Goal: Task Accomplishment & Management: Use online tool/utility

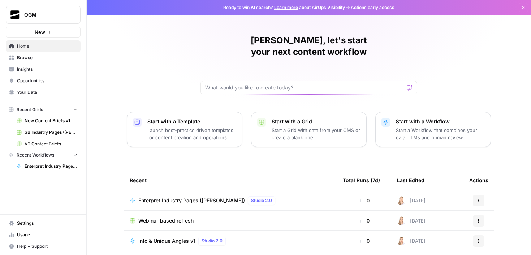
click at [40, 110] on span "Recent Grids" at bounding box center [30, 110] width 26 height 7
click at [30, 57] on span "Browse" at bounding box center [47, 58] width 60 height 7
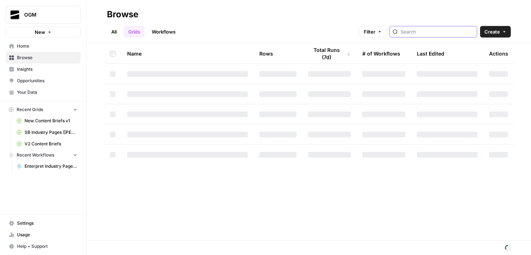
click at [425, 34] on input "search" at bounding box center [437, 31] width 73 height 7
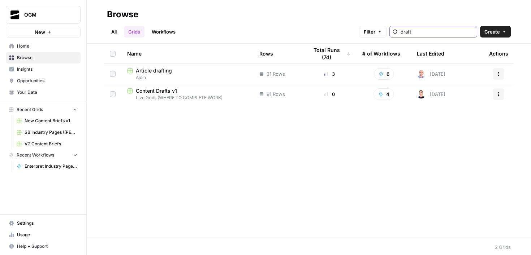
type input "draft"
click at [196, 77] on span "Ajdin" at bounding box center [187, 77] width 121 height 7
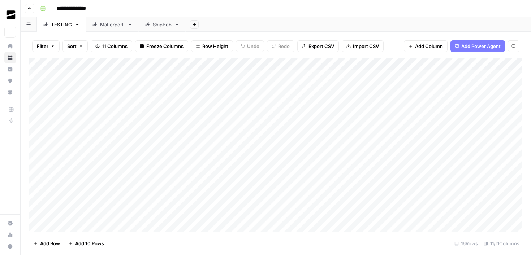
click at [88, 88] on div "Add Column" at bounding box center [275, 145] width 493 height 174
click at [99, 118] on div "Add Column" at bounding box center [275, 145] width 493 height 174
click at [376, 87] on div "Add Column" at bounding box center [275, 145] width 493 height 174
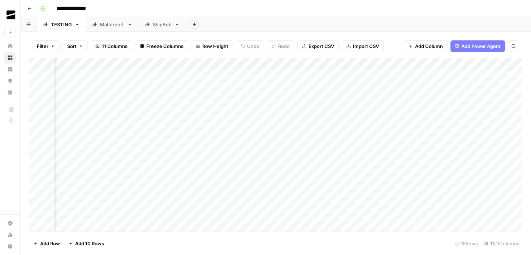
click at [421, 87] on div "Add Column" at bounding box center [275, 145] width 493 height 174
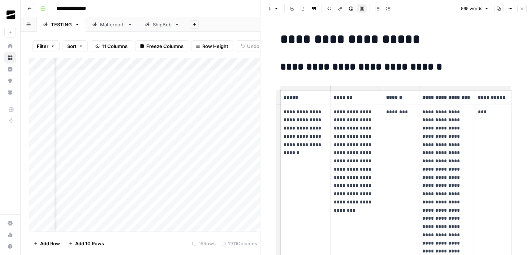
click at [521, 8] on icon "button" at bounding box center [522, 9] width 4 height 4
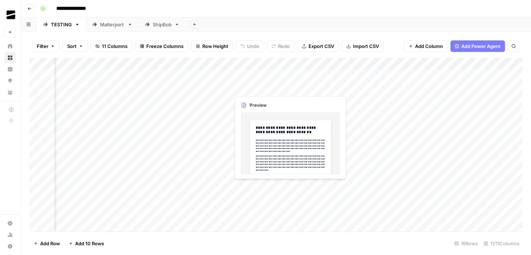
click at [276, 91] on div "Add Column" at bounding box center [275, 145] width 493 height 174
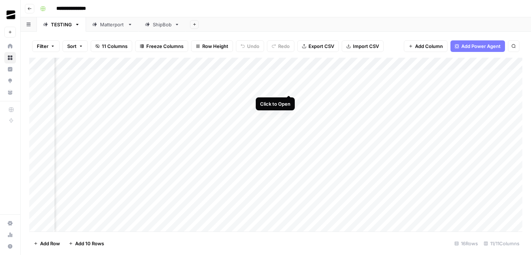
click at [290, 86] on div "Add Column" at bounding box center [275, 145] width 493 height 174
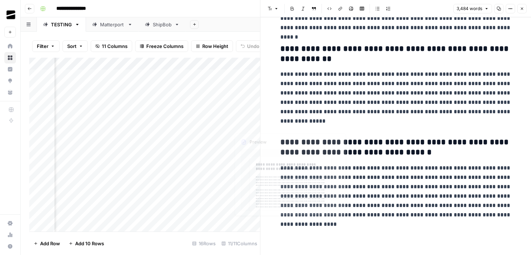
click at [228, 112] on div "Add Column" at bounding box center [144, 145] width 231 height 174
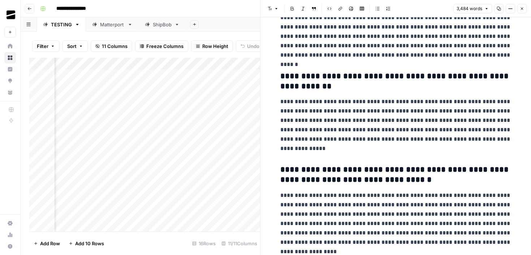
click at [257, 99] on div "Add Column" at bounding box center [144, 145] width 231 height 174
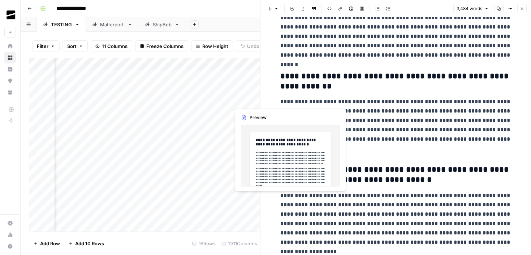
click at [257, 99] on div "Add Column" at bounding box center [144, 145] width 231 height 174
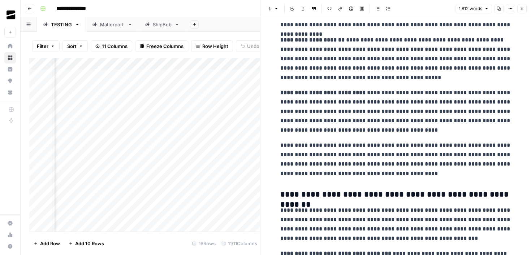
click at [521, 11] on button "Close" at bounding box center [521, 8] width 9 height 9
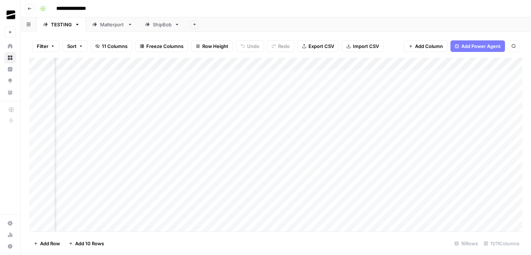
scroll to position [0, 159]
click at [284, 88] on div "Add Column" at bounding box center [275, 145] width 493 height 174
click at [284, 99] on div "Add Column" at bounding box center [275, 145] width 493 height 174
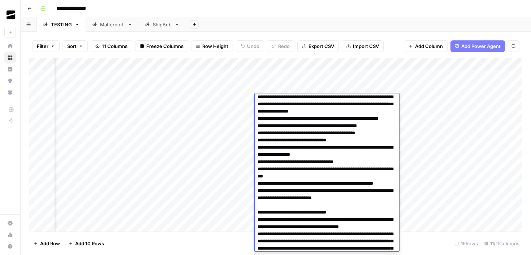
scroll to position [0, 0]
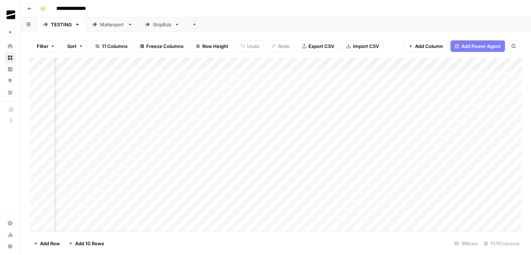
click at [216, 87] on div "Add Column" at bounding box center [275, 145] width 493 height 174
click at [389, 100] on div "Add Column" at bounding box center [275, 145] width 493 height 174
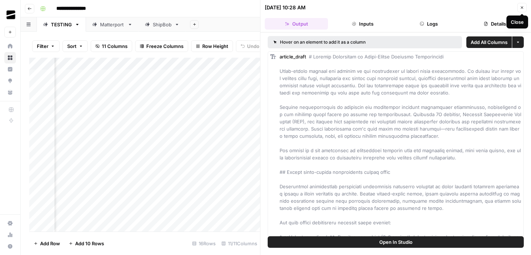
click at [524, 9] on icon "button" at bounding box center [522, 7] width 4 height 4
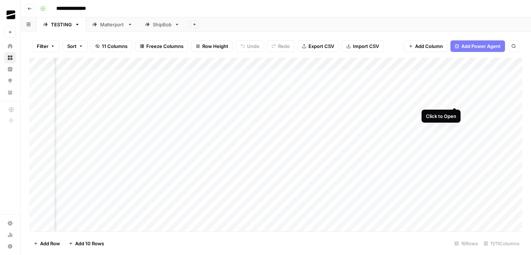
click at [455, 99] on div "Add Column" at bounding box center [275, 145] width 493 height 174
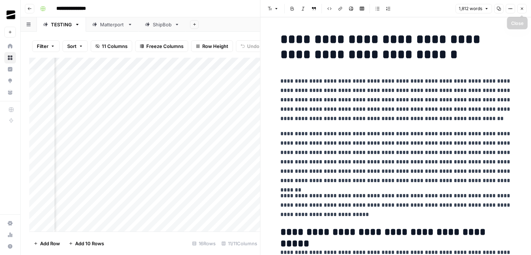
click at [521, 7] on icon "button" at bounding box center [522, 9] width 4 height 4
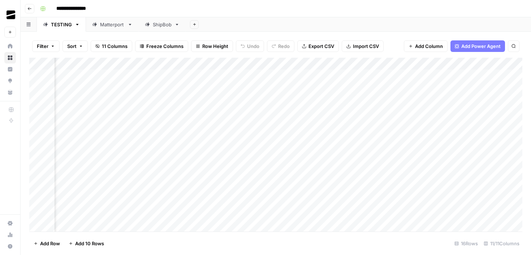
click at [464, 124] on div "Add Column" at bounding box center [275, 145] width 493 height 174
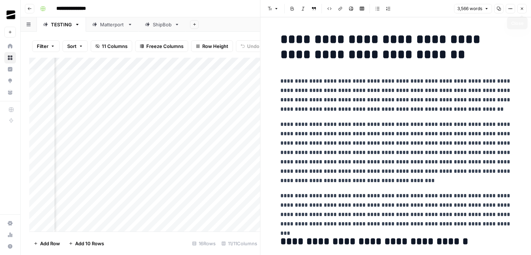
click at [522, 10] on icon "button" at bounding box center [522, 9] width 4 height 4
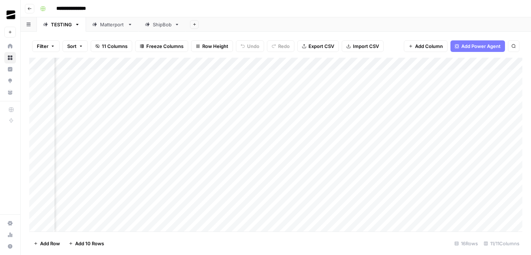
click at [455, 99] on div "Add Column" at bounding box center [275, 145] width 493 height 174
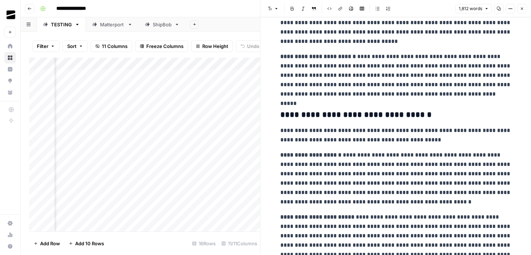
scroll to position [668, 0]
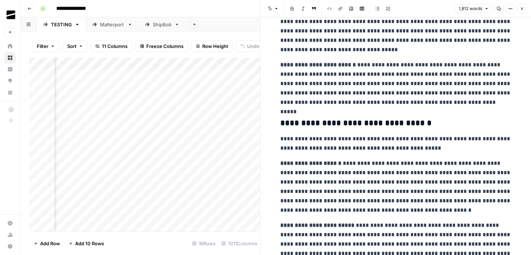
click at [522, 11] on button "Close" at bounding box center [521, 8] width 9 height 9
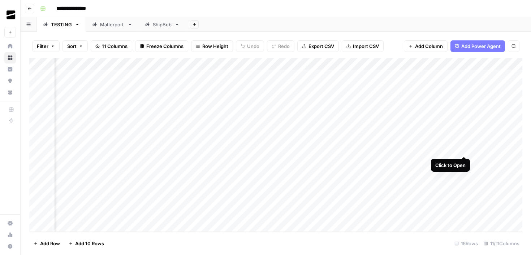
click at [464, 150] on div "Add Column" at bounding box center [275, 145] width 493 height 174
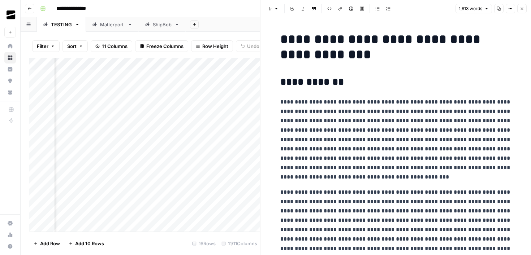
click at [522, 8] on icon "button" at bounding box center [522, 9] width 4 height 4
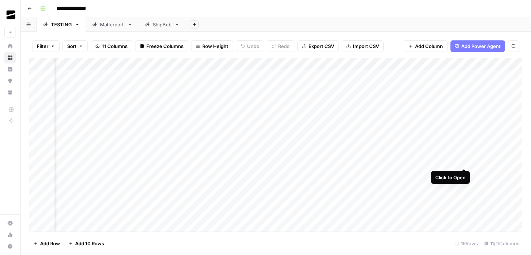
click at [465, 161] on div "Add Column" at bounding box center [275, 145] width 493 height 174
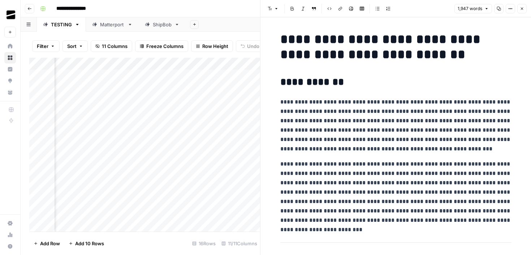
click at [522, 8] on icon "button" at bounding box center [522, 9] width 4 height 4
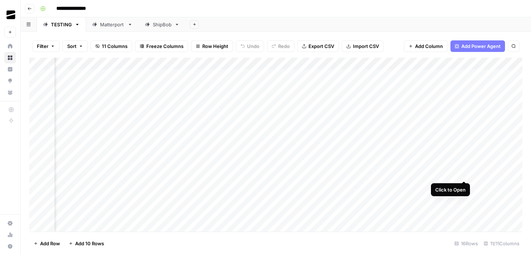
click at [464, 174] on div "Add Column" at bounding box center [275, 145] width 493 height 174
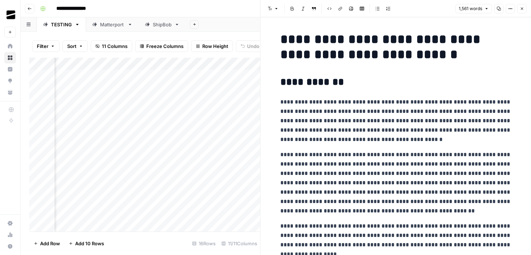
click at [521, 10] on icon "button" at bounding box center [522, 9] width 4 height 4
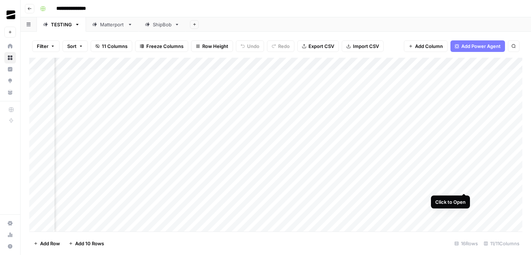
click at [465, 186] on div "Add Column" at bounding box center [275, 145] width 493 height 174
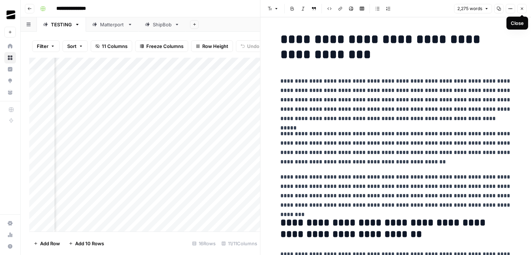
click at [525, 8] on button "Close" at bounding box center [521, 8] width 9 height 9
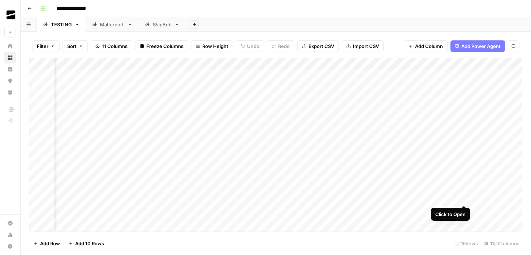
click at [464, 197] on div "Add Column" at bounding box center [275, 145] width 493 height 174
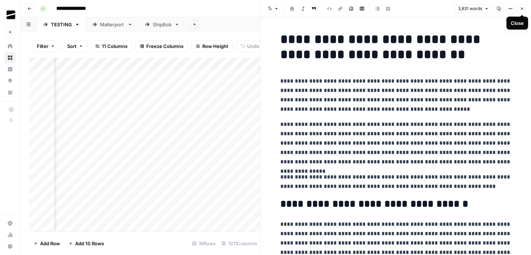
click at [524, 10] on icon "button" at bounding box center [522, 9] width 4 height 4
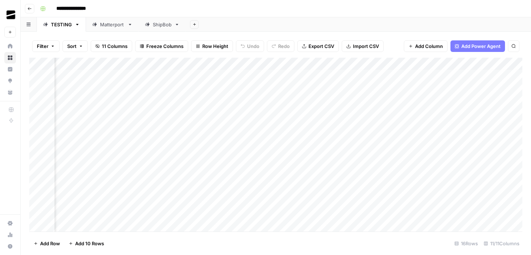
scroll to position [0, 130]
click at [103, 23] on div "Matterport" at bounding box center [112, 24] width 25 height 7
click at [415, 87] on div "Add Column" at bounding box center [275, 125] width 493 height 134
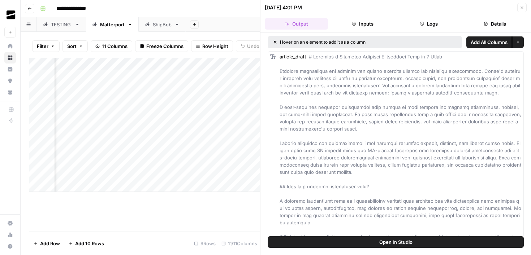
click at [517, 4] on div "09/03/25 at 4:01 PM Close" at bounding box center [396, 7] width 262 height 9
click at [521, 5] on icon "button" at bounding box center [522, 7] width 4 height 4
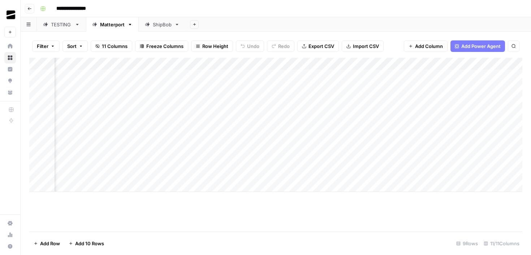
scroll to position [0, 246]
click at [461, 87] on div "Add Column" at bounding box center [275, 125] width 493 height 134
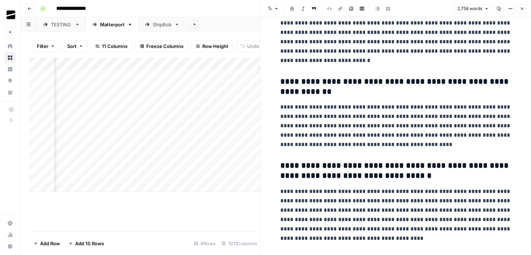
scroll to position [3372, 0]
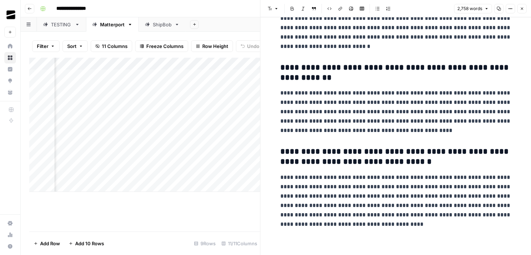
click at [521, 9] on icon "button" at bounding box center [522, 9] width 4 height 4
